Goal: Information Seeking & Learning: Learn about a topic

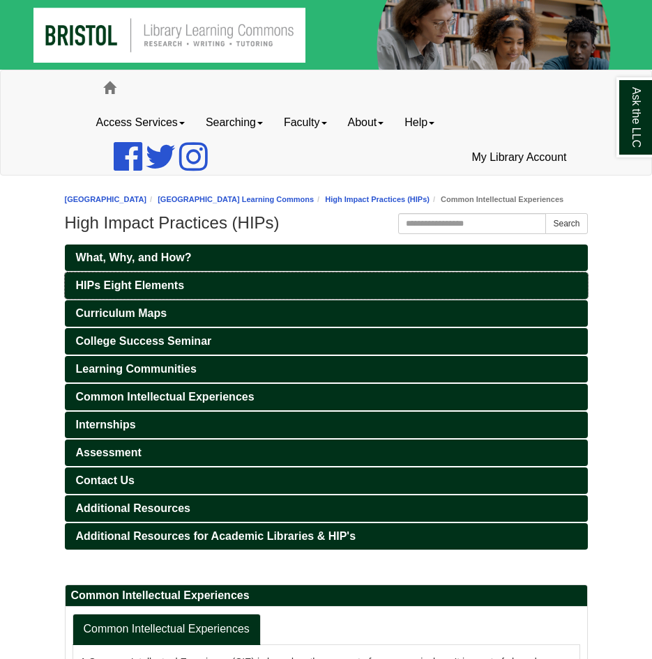
click at [111, 291] on span "HIPs Eight Elements" at bounding box center [130, 285] width 109 height 12
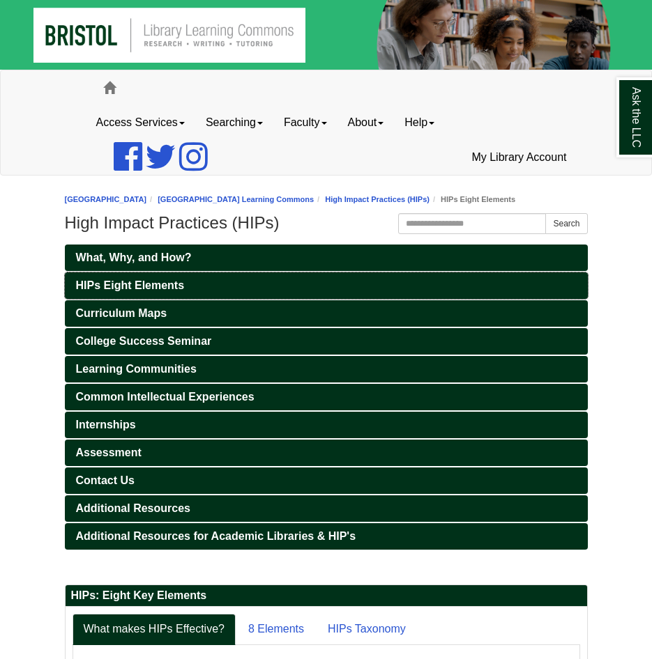
click at [125, 281] on span "HIPs Eight Elements" at bounding box center [130, 285] width 109 height 12
